Goal: Find specific page/section: Find specific page/section

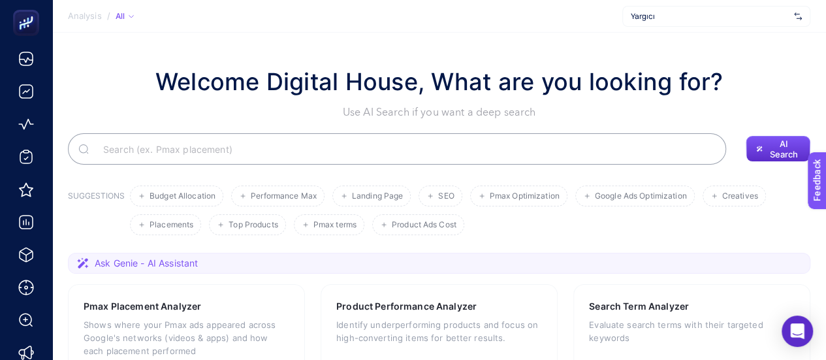
click at [316, 83] on h1 "Welcome Digital House, What are you looking for?" at bounding box center [439, 81] width 568 height 35
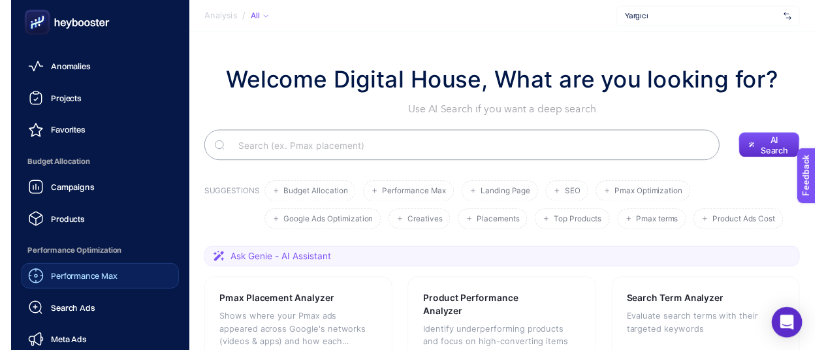
scroll to position [131, 0]
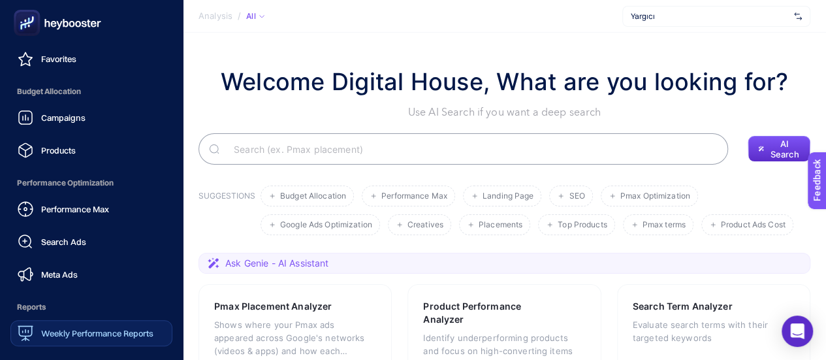
click at [104, 329] on span "Weekly Performance Reports" at bounding box center [97, 333] width 112 height 10
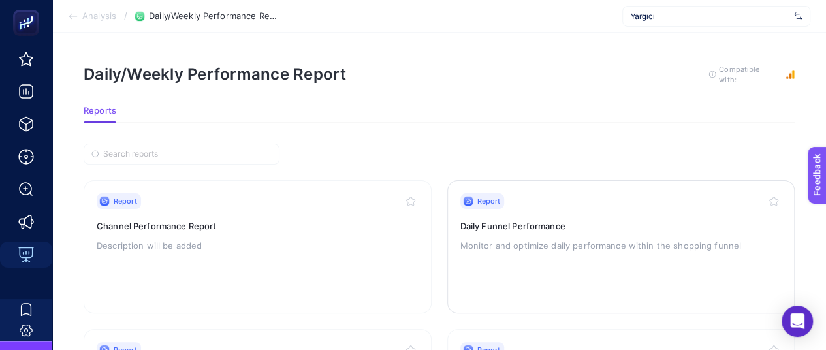
click at [316, 219] on h3 "Daily Funnel Performance" at bounding box center [622, 225] width 322 height 13
